Goal: Task Accomplishment & Management: Manage account settings

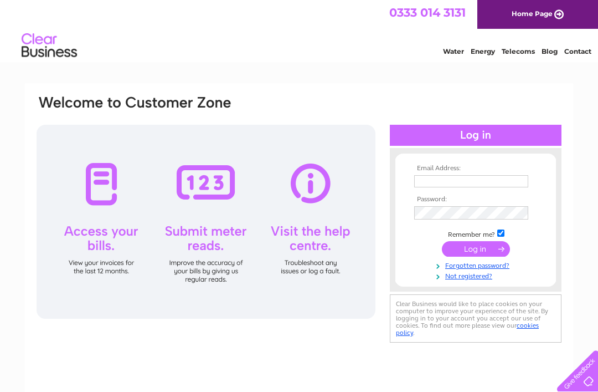
click at [451, 181] on input "text" at bounding box center [471, 181] width 114 height 12
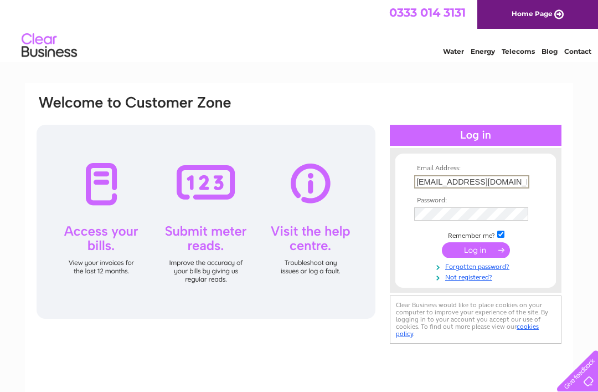
type input "Tommaryirving@icloud.com"
click at [476, 256] on input "submit" at bounding box center [476, 250] width 68 height 16
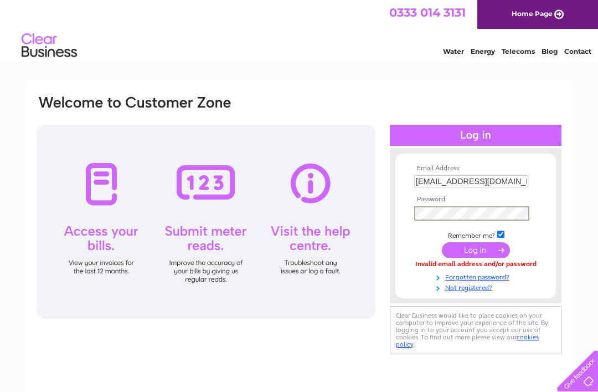
click at [476, 256] on input "submit" at bounding box center [476, 250] width 68 height 16
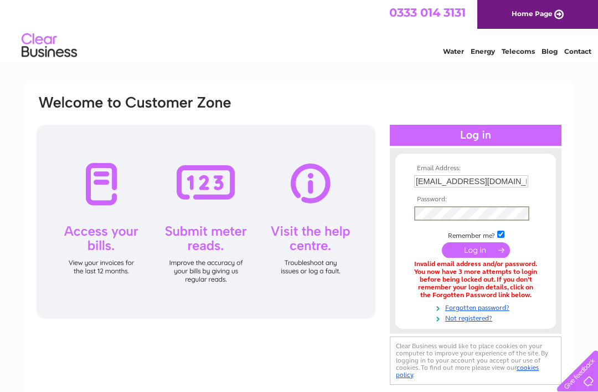
click at [476, 256] on input "submit" at bounding box center [476, 250] width 68 height 16
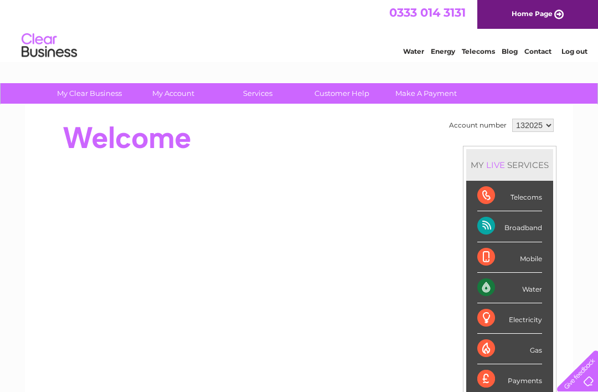
click at [514, 229] on div "Broadband" at bounding box center [510, 226] width 65 height 30
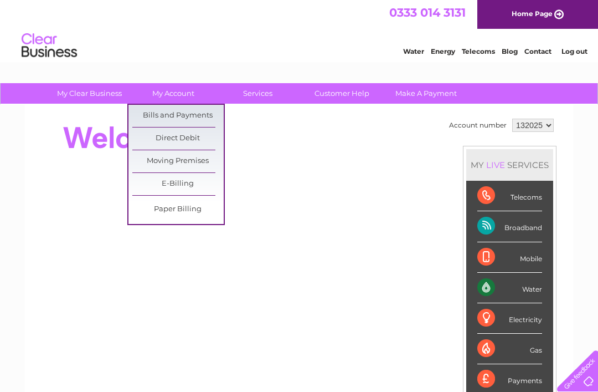
click at [191, 117] on link "Bills and Payments" at bounding box center [177, 116] width 91 height 22
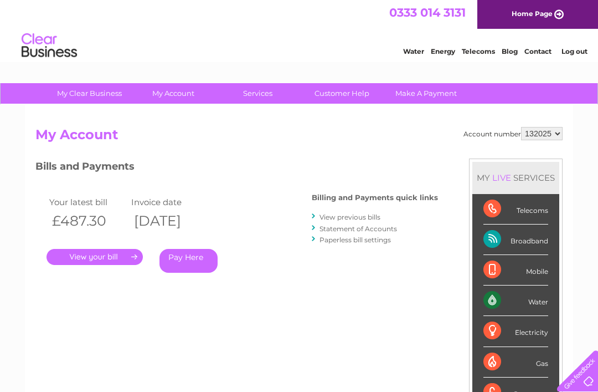
click at [94, 258] on link "." at bounding box center [95, 257] width 96 height 16
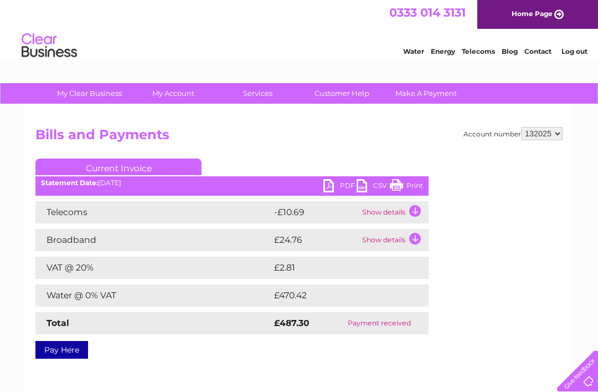
click at [417, 239] on td "Show details" at bounding box center [394, 240] width 69 height 22
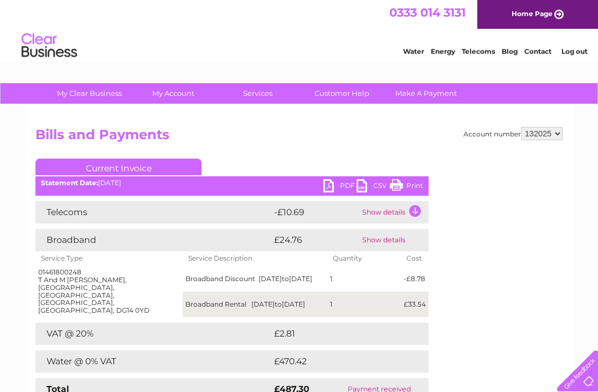
scroll to position [9, 0]
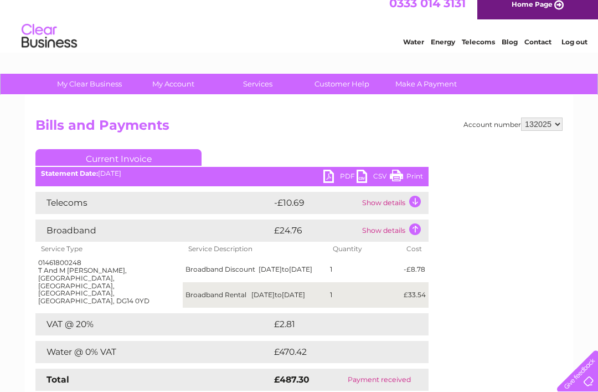
click at [424, 201] on td "Show details" at bounding box center [394, 203] width 69 height 22
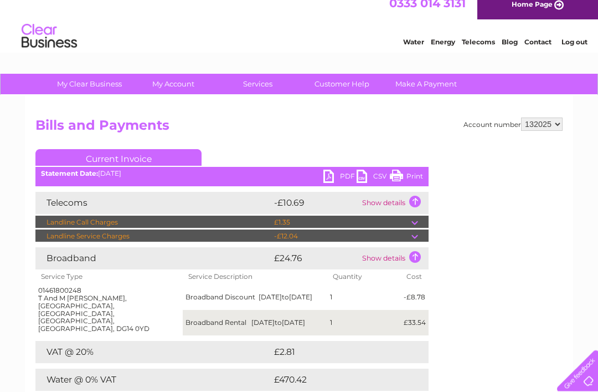
scroll to position [0, 0]
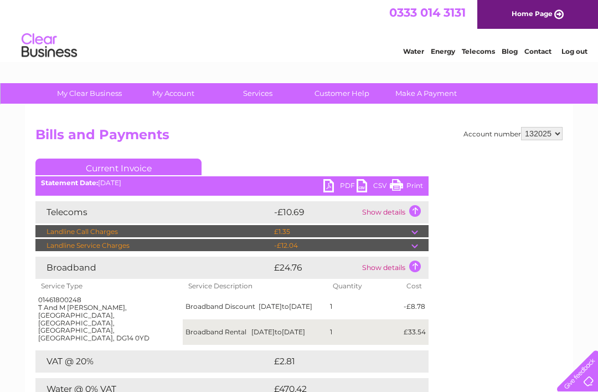
click at [367, 216] on td "Show details" at bounding box center [394, 212] width 69 height 22
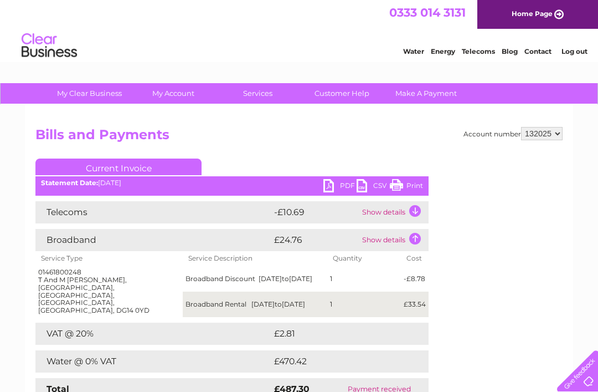
click at [336, 247] on td "£24.76" at bounding box center [315, 240] width 88 height 22
click at [419, 241] on td "Show details" at bounding box center [394, 240] width 69 height 22
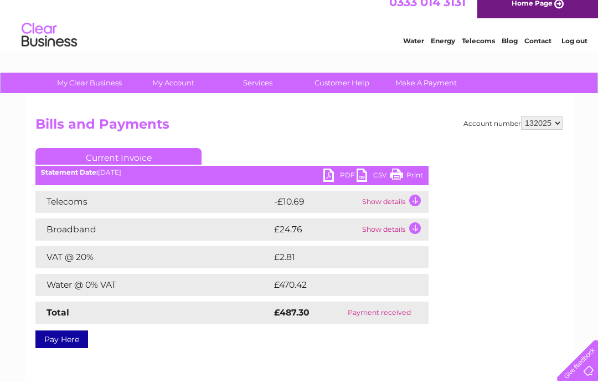
scroll to position [12, 0]
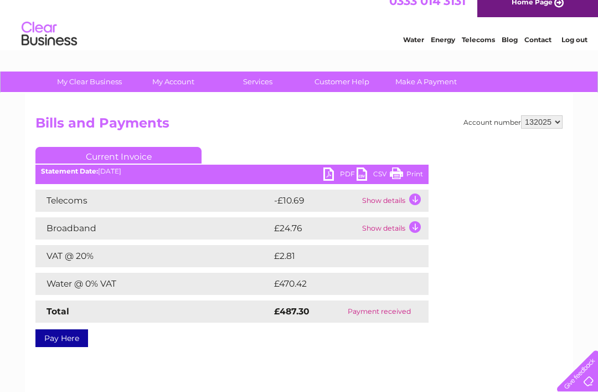
click at [420, 180] on link "Print" at bounding box center [406, 175] width 33 height 16
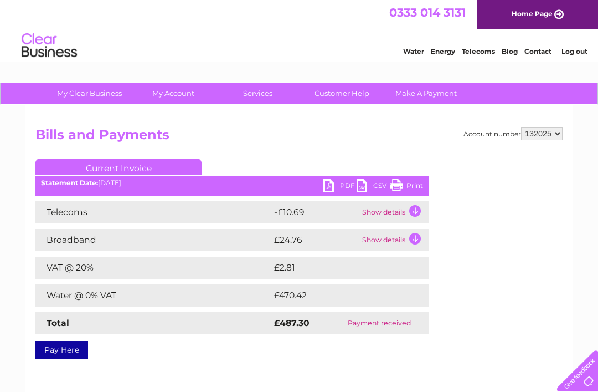
click at [580, 52] on link "Log out" at bounding box center [575, 51] width 26 height 8
